Goal: Complete application form: Complete application form

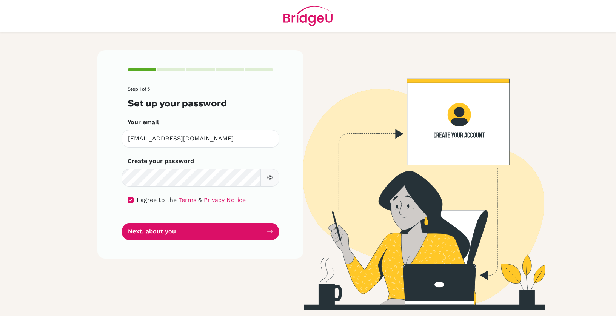
click at [264, 229] on button "Next, about you" at bounding box center [201, 232] width 158 height 18
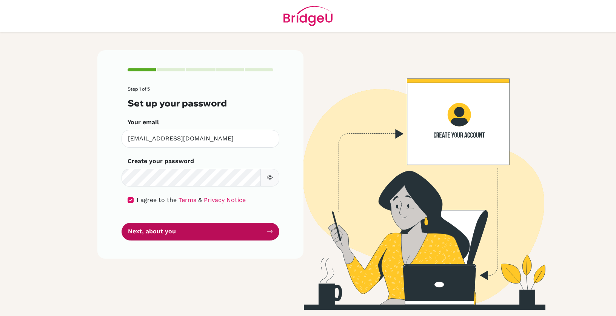
click at [270, 225] on button "Next, about you" at bounding box center [201, 232] width 158 height 18
click at [270, 226] on button "Next, about you" at bounding box center [201, 232] width 158 height 18
click at [270, 227] on button "Next, about you" at bounding box center [201, 232] width 158 height 18
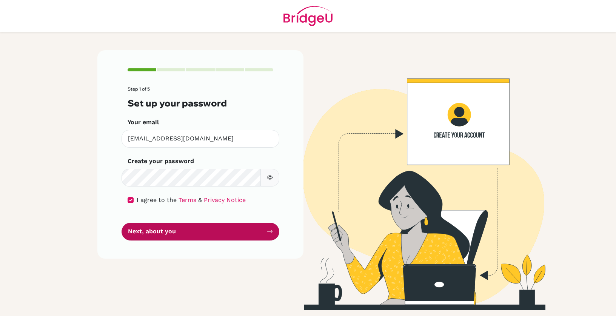
click at [270, 227] on button "Next, about you" at bounding box center [201, 232] width 158 height 18
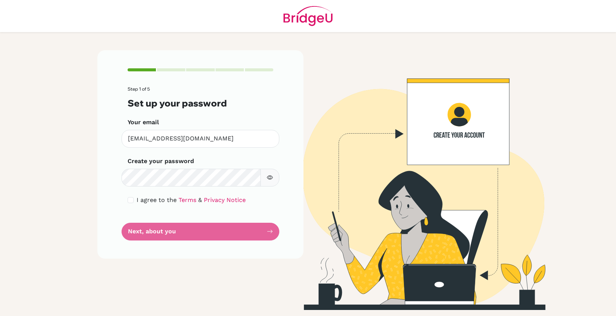
click at [130, 202] on input "checkbox" at bounding box center [131, 200] width 6 height 6
checkbox input "true"
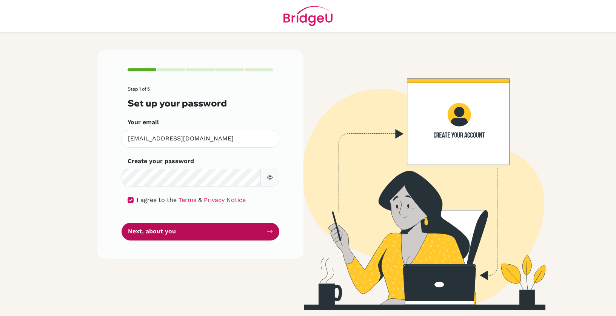
click at [188, 233] on button "Next, about you" at bounding box center [201, 232] width 158 height 18
